Goal: Information Seeking & Learning: Check status

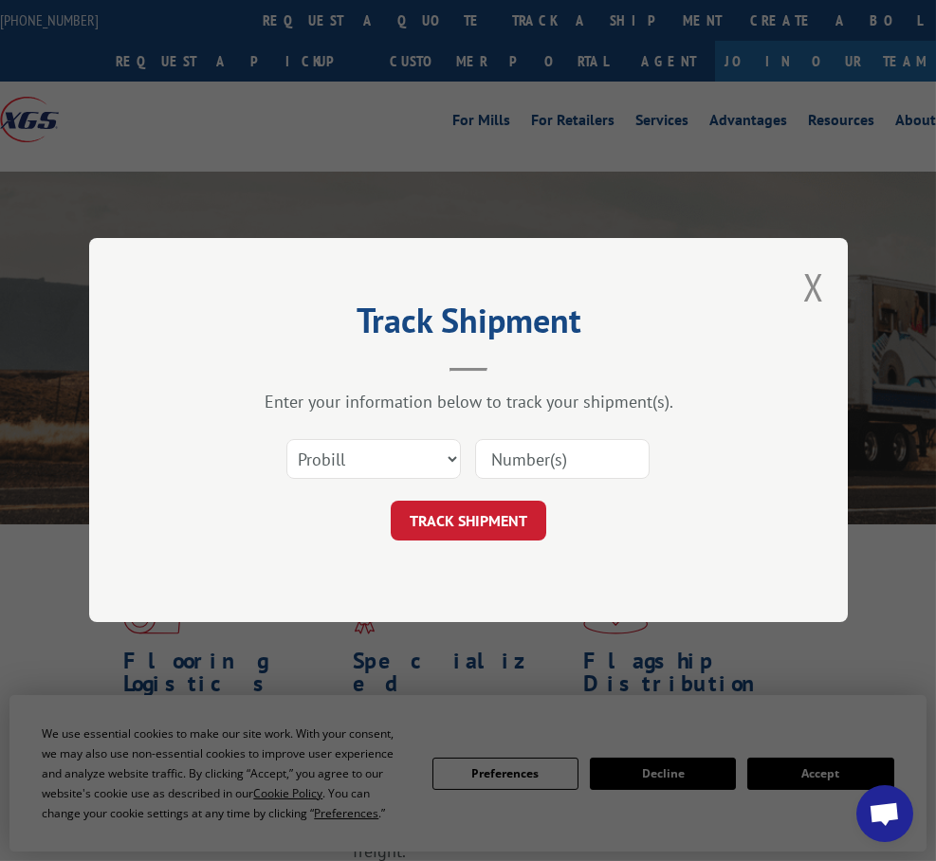
click at [606, 456] on input at bounding box center [562, 460] width 174 height 40
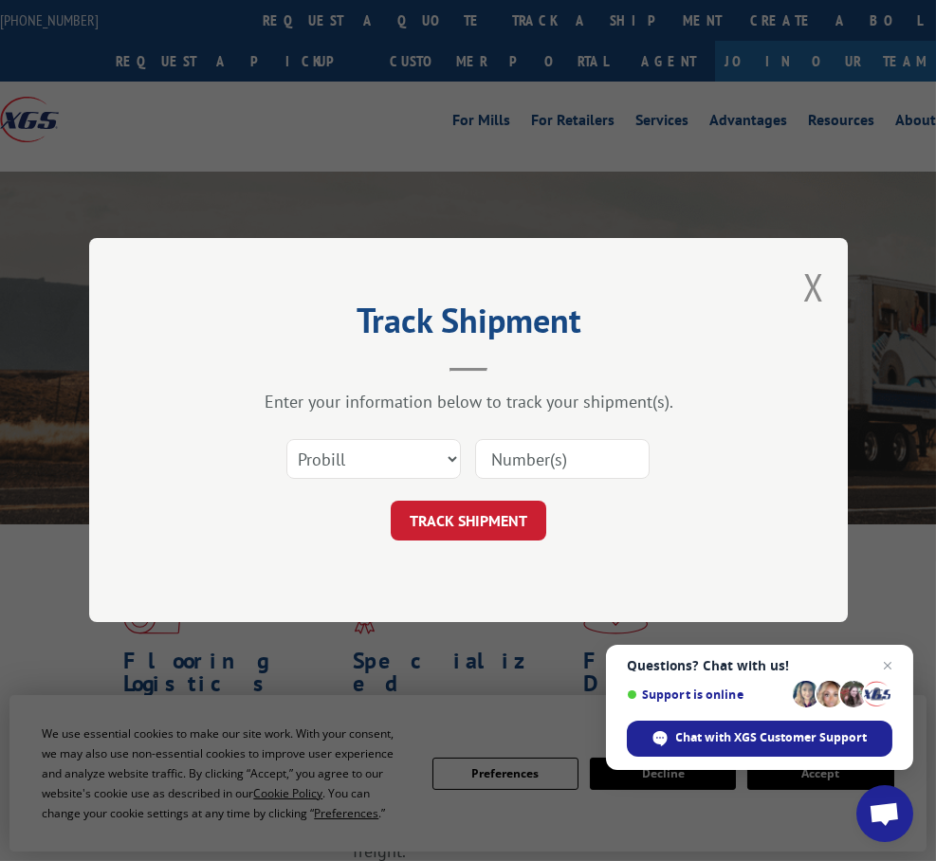
paste input "54396377"
type input "54396377"
click at [475, 513] on button "TRACK SHIPMENT" at bounding box center [468, 522] width 155 height 40
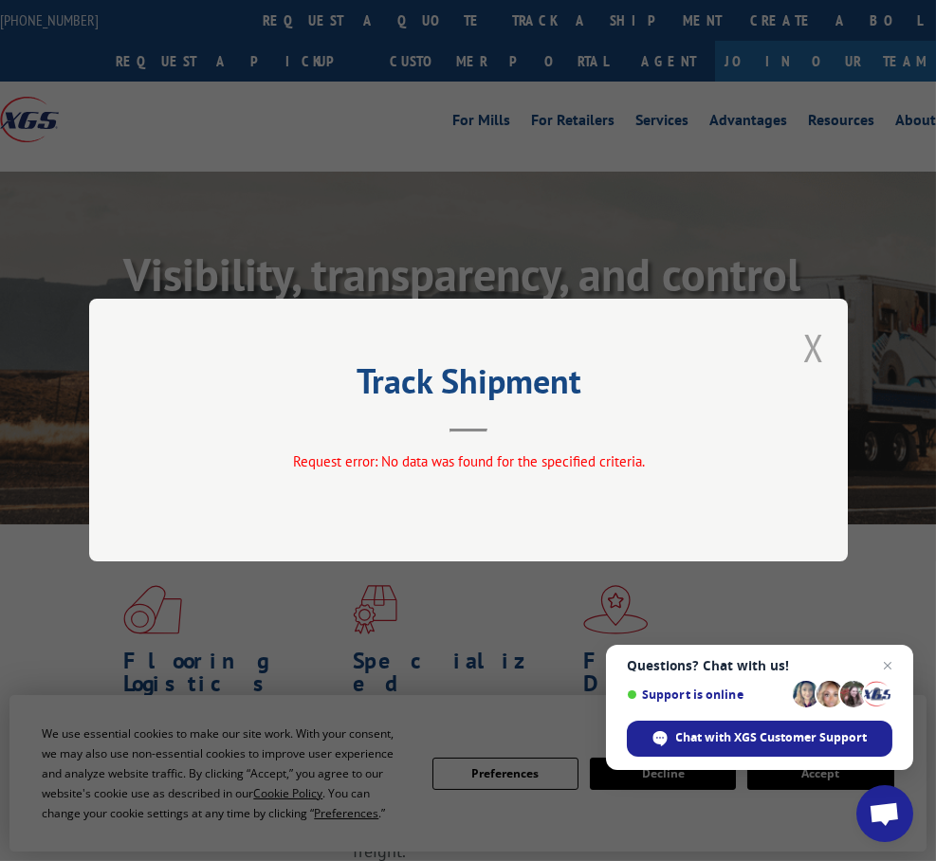
click at [806, 342] on button "Close modal" at bounding box center [813, 347] width 21 height 50
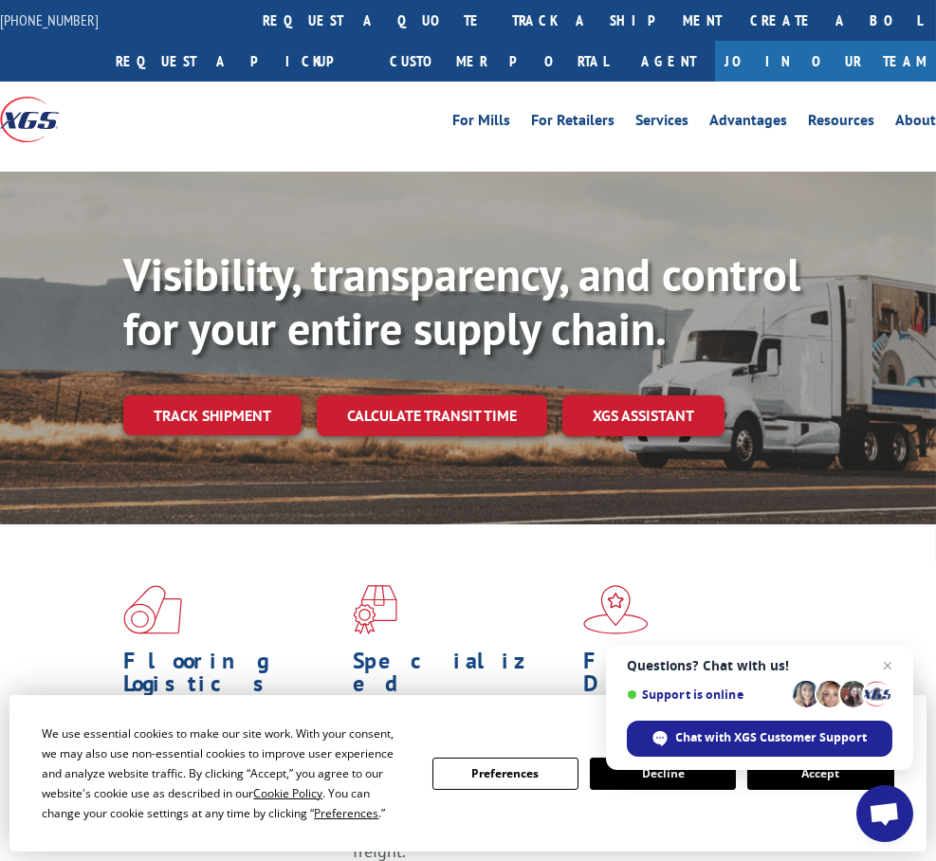
click at [228, 413] on link "Track shipment" at bounding box center [212, 415] width 178 height 40
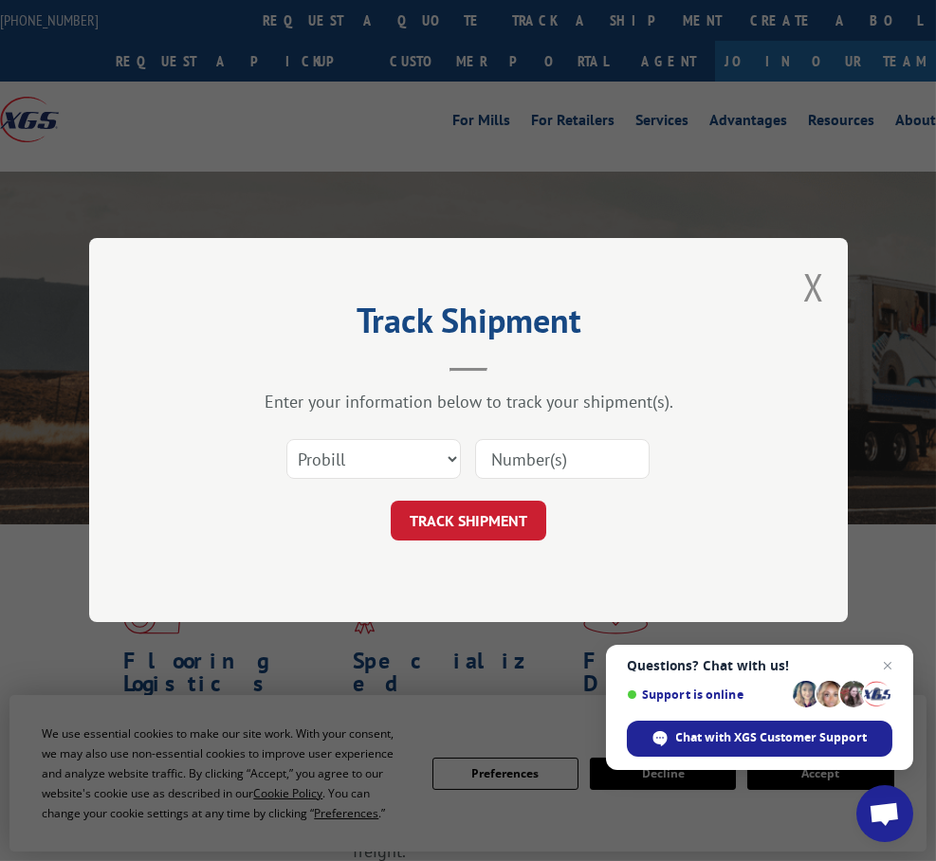
click at [317, 440] on div "Select category... Probill BOL PO" at bounding box center [373, 460] width 173 height 44
select select "bol"
click at [503, 460] on input at bounding box center [562, 460] width 174 height 40
paste input "54396377"
type input "54396377"
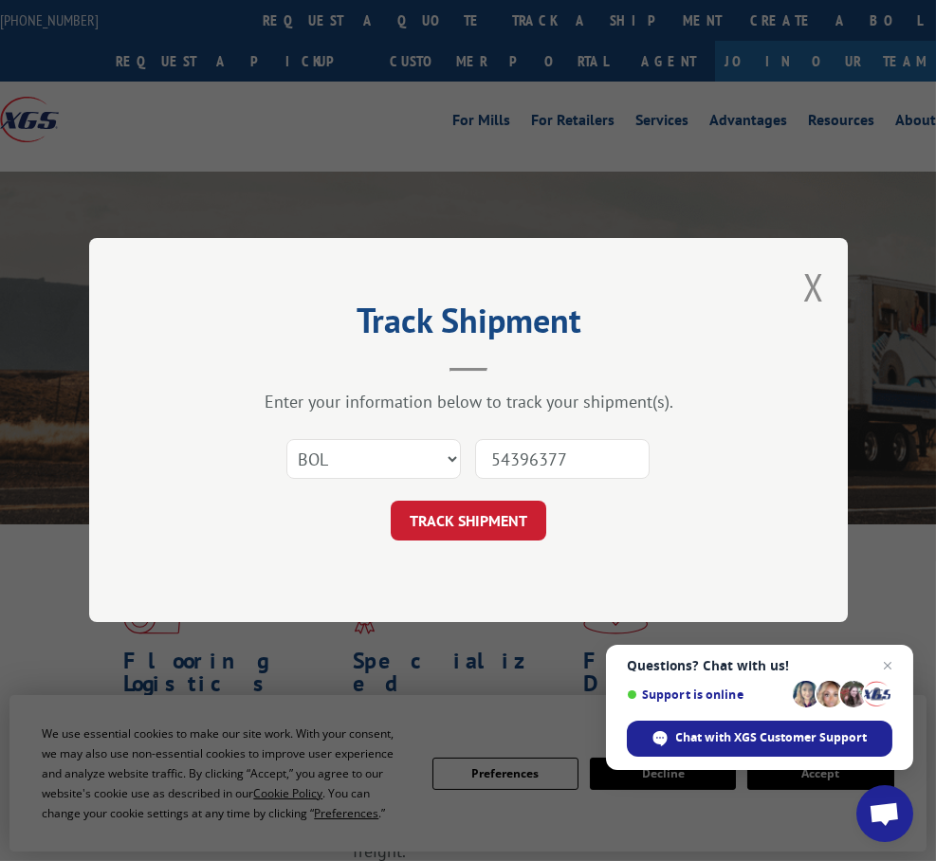
click at [467, 520] on button "TRACK SHIPMENT" at bounding box center [468, 522] width 155 height 40
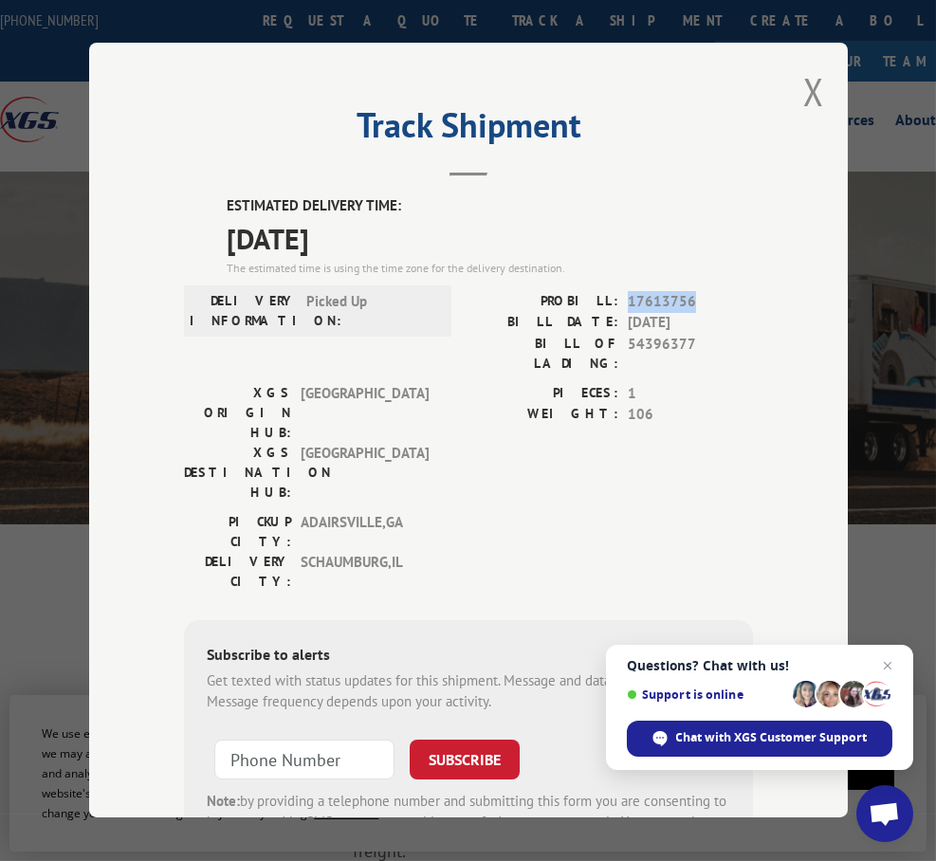
drag, startPoint x: 694, startPoint y: 302, endPoint x: 627, endPoint y: 301, distance: 67.3
click at [628, 301] on span "17613756" at bounding box center [690, 302] width 125 height 22
copy span "17613756"
click at [813, 91] on button "Close modal" at bounding box center [813, 91] width 21 height 50
